Goal: Transaction & Acquisition: Purchase product/service

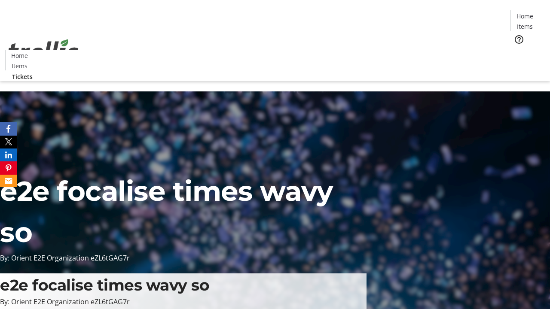
click at [517, 50] on span "Tickets" at bounding box center [527, 54] width 21 height 9
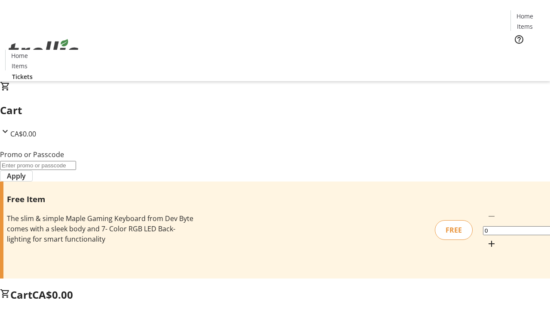
click at [486, 239] on mat-icon "Increment by one" at bounding box center [491, 244] width 10 height 10
type input "1"
